Goal: Obtain resource: Download file/media

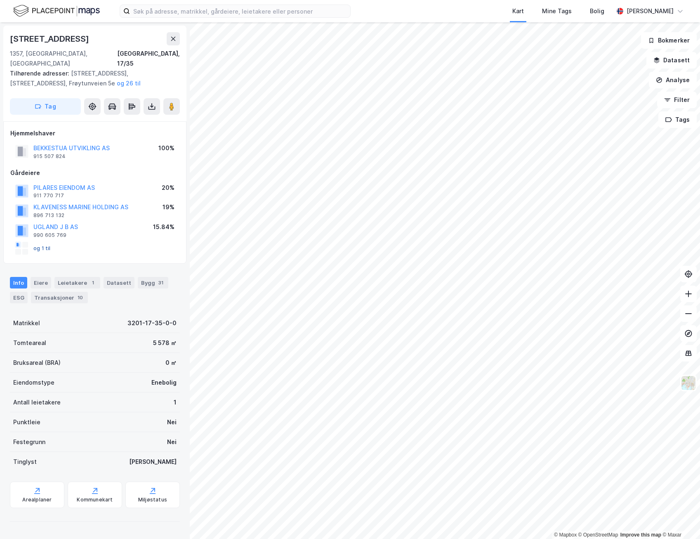
click at [0, 0] on button "og 1 til" at bounding box center [0, 0] width 0 height 0
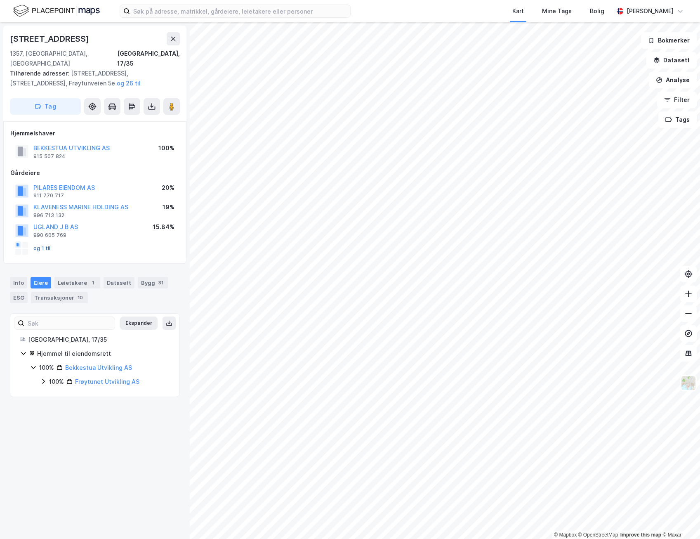
click at [0, 0] on button "og 1 til" at bounding box center [0, 0] width 0 height 0
click at [18, 243] on rect at bounding box center [18, 245] width 2 height 4
click at [109, 378] on link "Frøytunet Utvikling AS" at bounding box center [107, 381] width 64 height 7
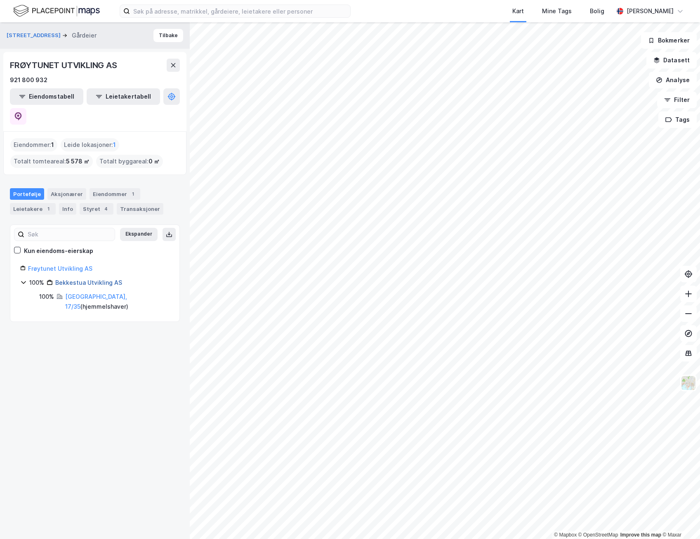
click at [82, 279] on link "Bekkestua Utvikling AS" at bounding box center [88, 282] width 67 height 7
click at [68, 188] on div "Aksjonærer" at bounding box center [66, 194] width 39 height 12
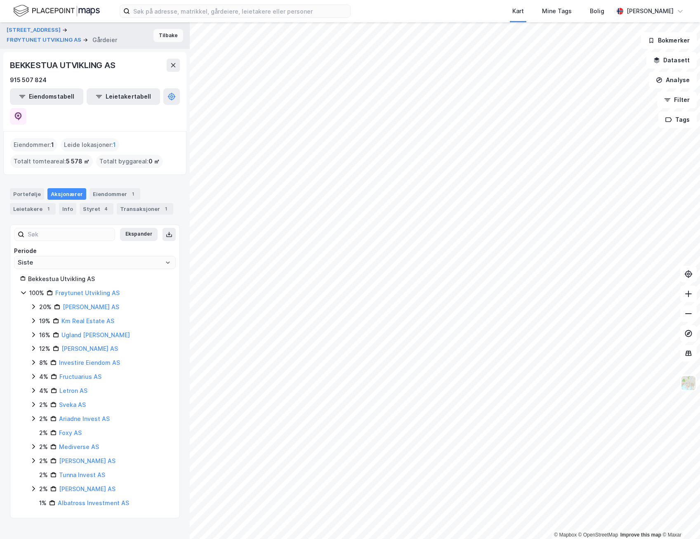
click at [161, 36] on button "Tilbake" at bounding box center [169, 35] width 30 height 13
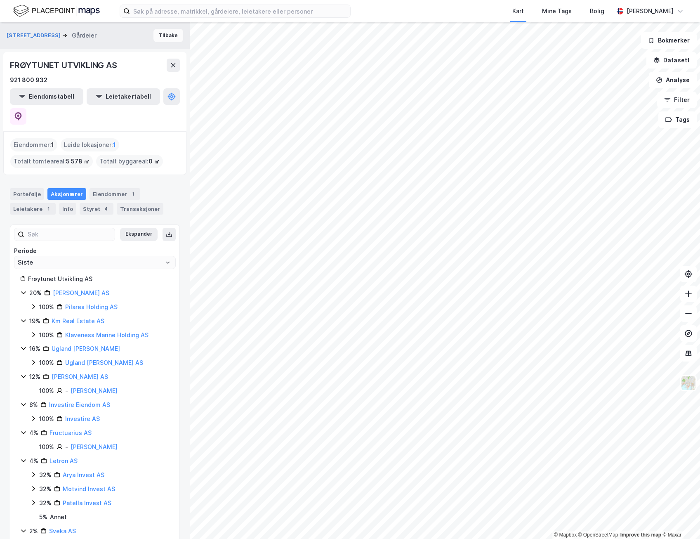
click at [165, 36] on button "Tilbake" at bounding box center [169, 35] width 30 height 13
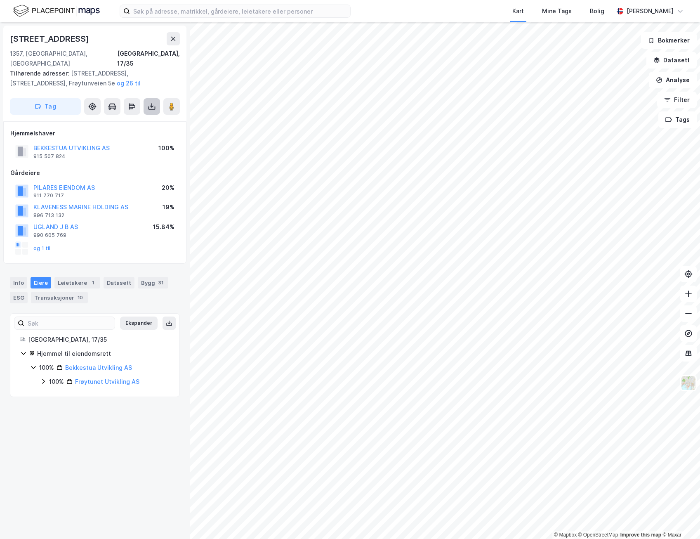
click at [152, 103] on icon at bounding box center [151, 105] width 1 height 5
click at [129, 120] on div "Last ned grunnbok" at bounding box center [111, 123] width 48 height 7
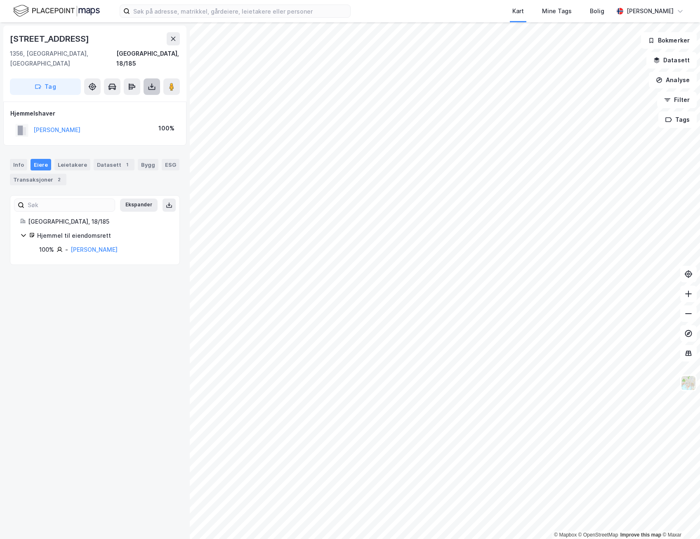
click at [151, 83] on icon at bounding box center [152, 87] width 8 height 8
click at [123, 100] on div "Last ned grunnbok" at bounding box center [111, 103] width 48 height 7
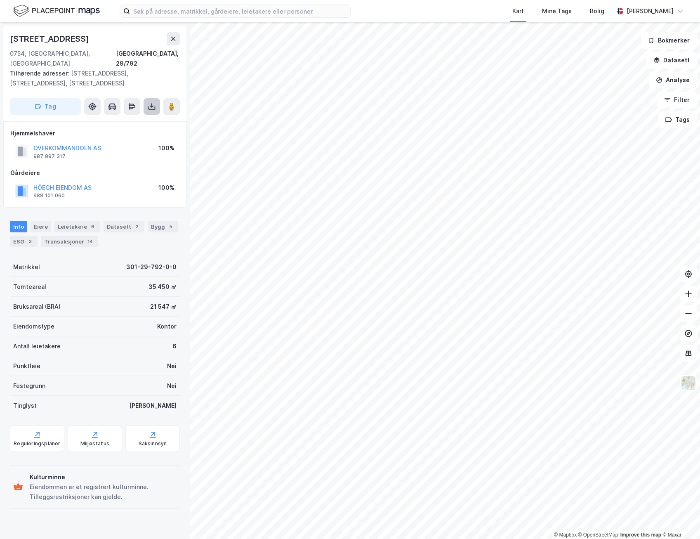
click at [153, 102] on icon at bounding box center [152, 106] width 8 height 8
click at [120, 120] on div "Last ned grunnbok" at bounding box center [111, 123] width 48 height 7
click at [117, 131] on div "Last ned matrikkelrapport" at bounding box center [116, 136] width 88 height 13
